Goal: Communication & Community: Answer question/provide support

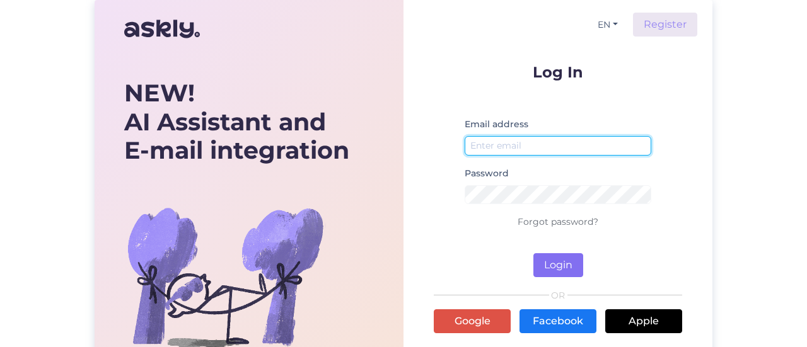
type input "[EMAIL_ADDRESS][DOMAIN_NAME]"
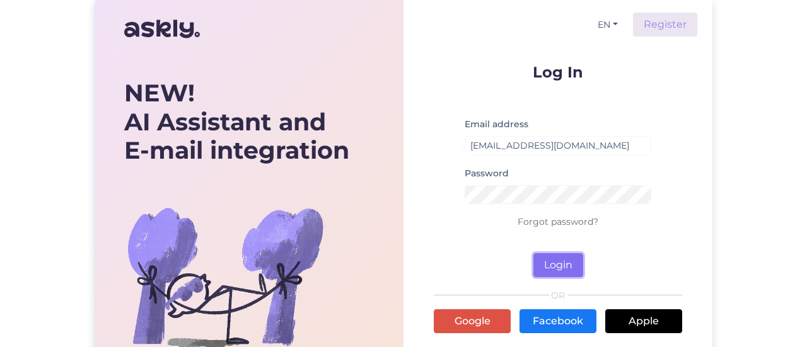
click at [563, 263] on button "Login" at bounding box center [558, 265] width 50 height 24
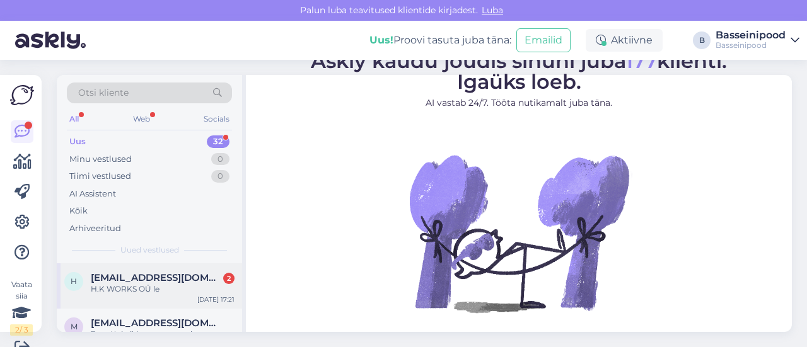
click at [164, 284] on div "H.K WORKS OÜ le" at bounding box center [163, 289] width 144 height 11
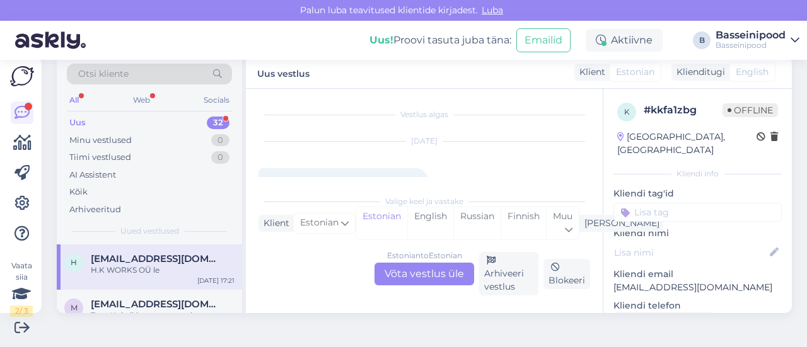
scroll to position [96, 0]
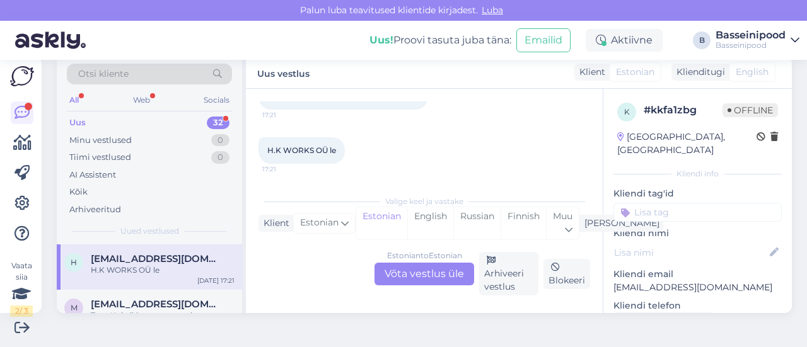
click at [398, 271] on div "Estonian to Estonian Võta vestlus üle" at bounding box center [424, 274] width 100 height 23
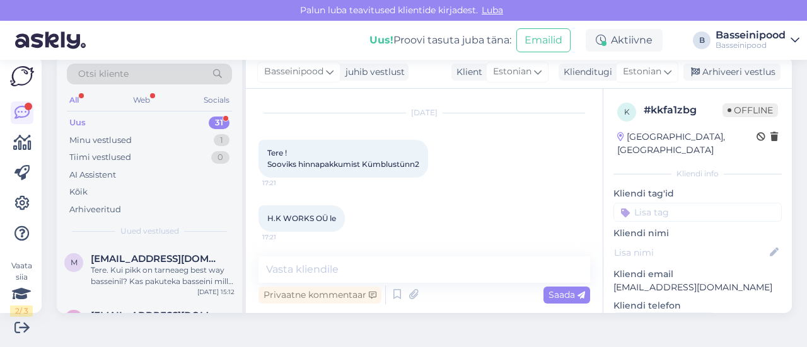
click at [435, 292] on div "Privaatne kommentaar Saada" at bounding box center [424, 295] width 332 height 24
click at [325, 270] on textarea at bounding box center [424, 270] width 332 height 26
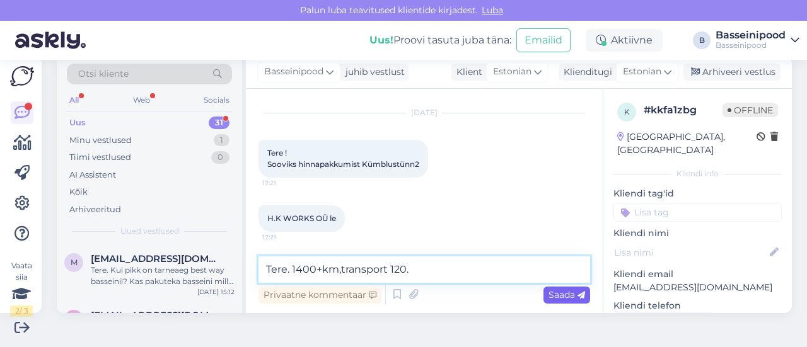
type textarea "Tere. 1400+km,transport 120."
click at [548, 299] on span "Saada" at bounding box center [566, 294] width 37 height 11
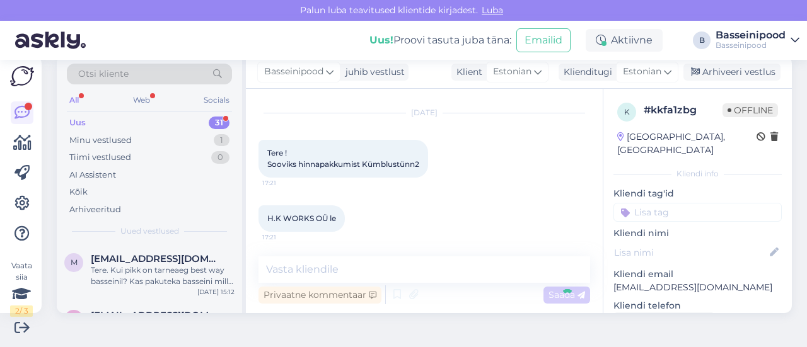
scroll to position [83, 0]
